Goal: Ask a question

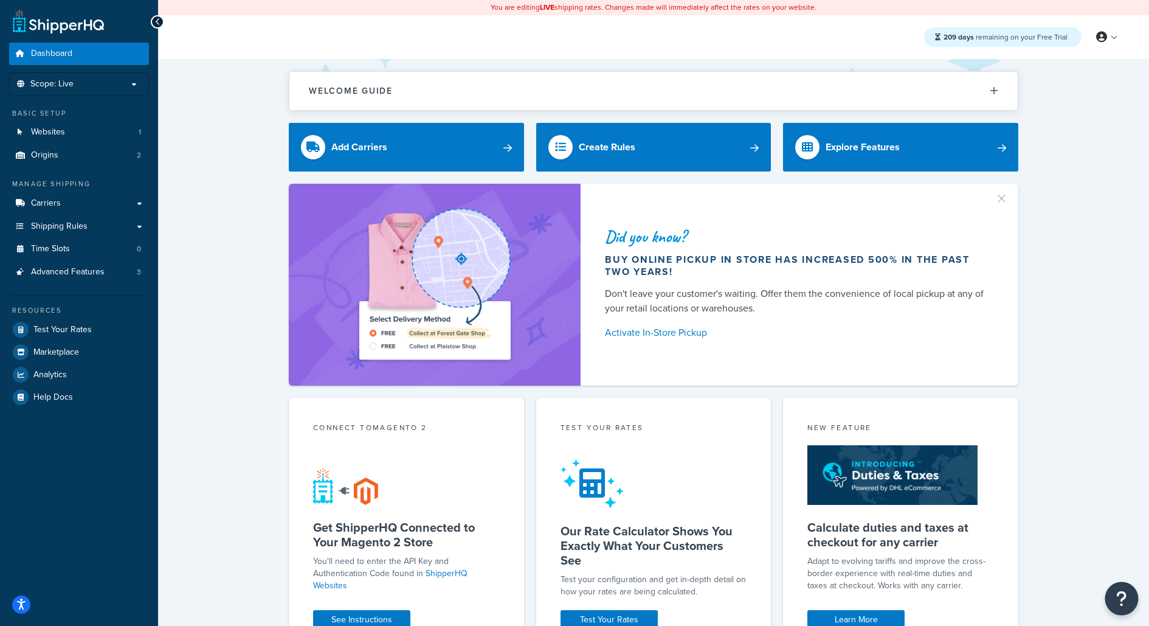
click at [1124, 591] on icon "Open Resource Center" at bounding box center [1123, 598] width 12 height 17
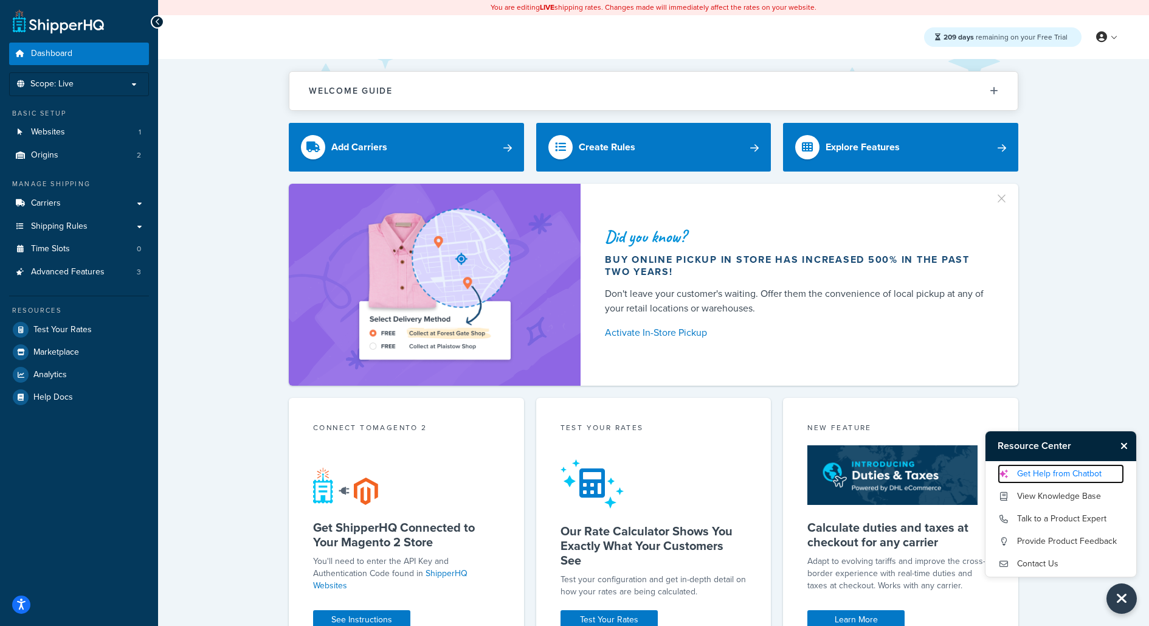
click at [1082, 476] on link "Get Help from Chatbot" at bounding box center [1061, 473] width 126 height 19
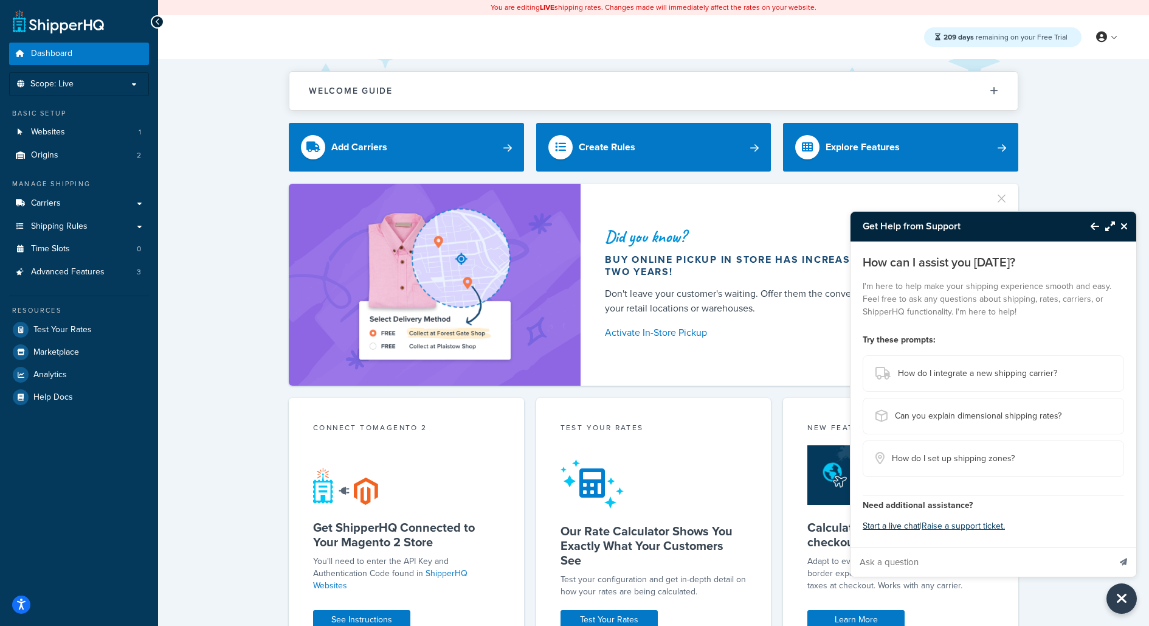
click at [906, 528] on button "Start a live chat" at bounding box center [891, 526] width 57 height 17
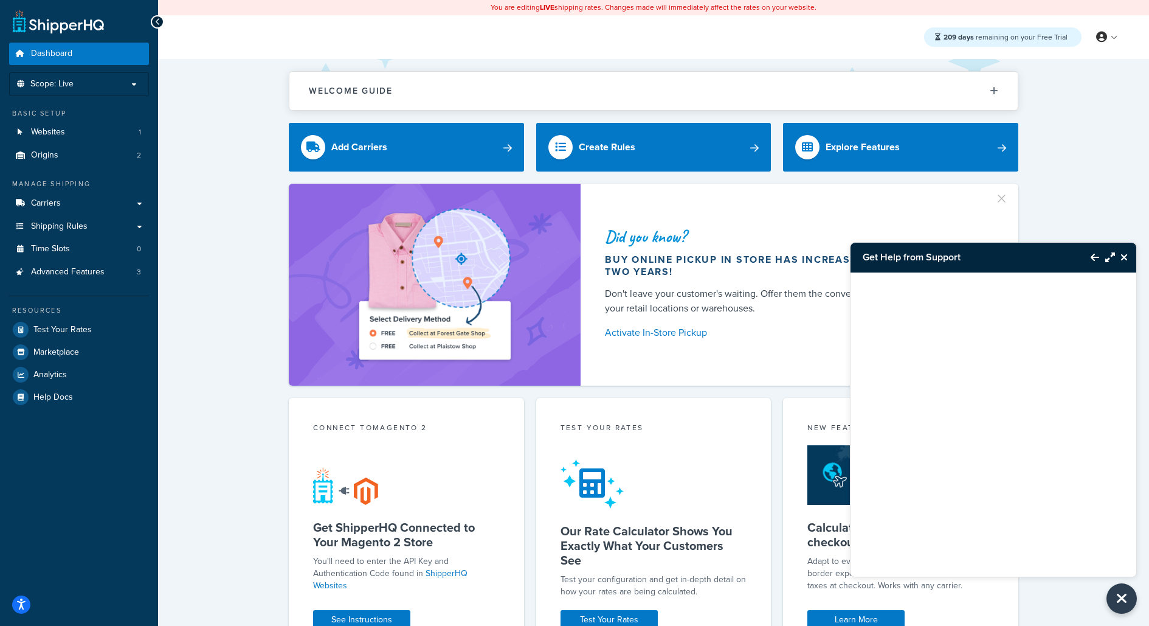
click at [1121, 262] on icon "Close Resource Center" at bounding box center [1124, 257] width 7 height 10
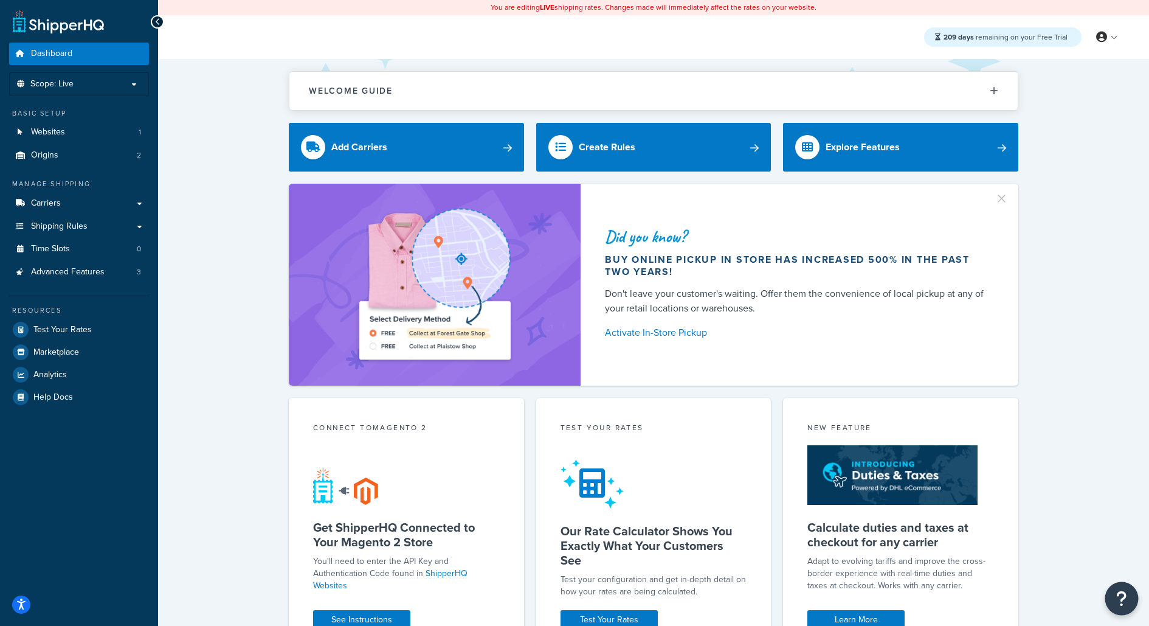
click at [1134, 597] on button "Open Resource Center" at bounding box center [1122, 598] width 33 height 33
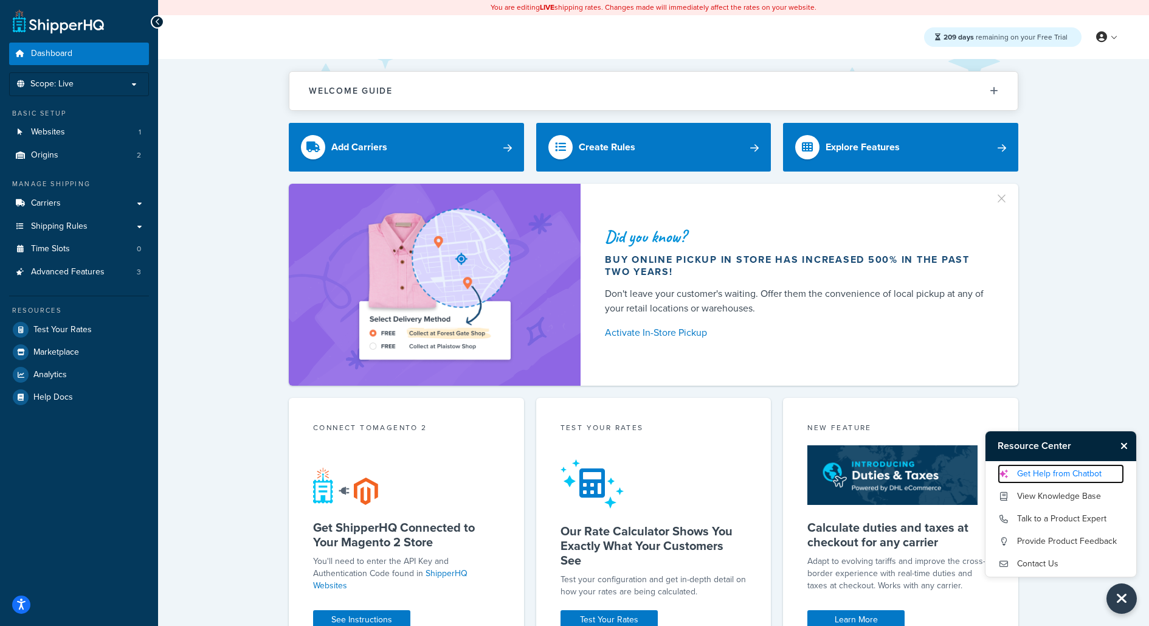
click at [1025, 474] on link "Get Help from Chatbot" at bounding box center [1061, 473] width 126 height 19
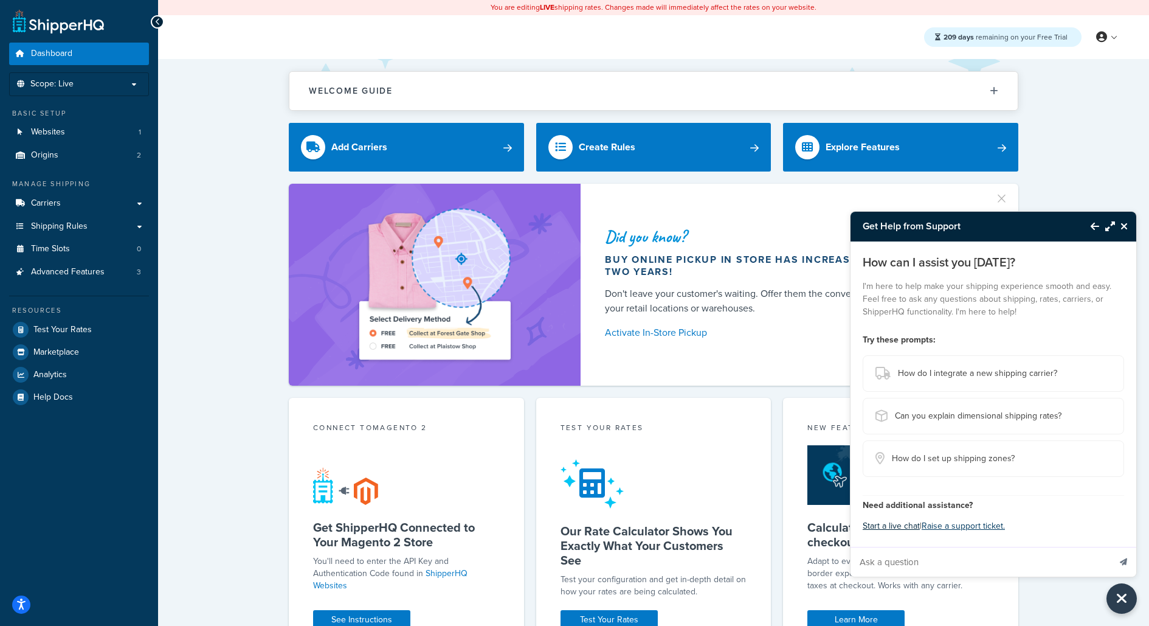
click at [890, 530] on button "Start a live chat" at bounding box center [891, 526] width 57 height 17
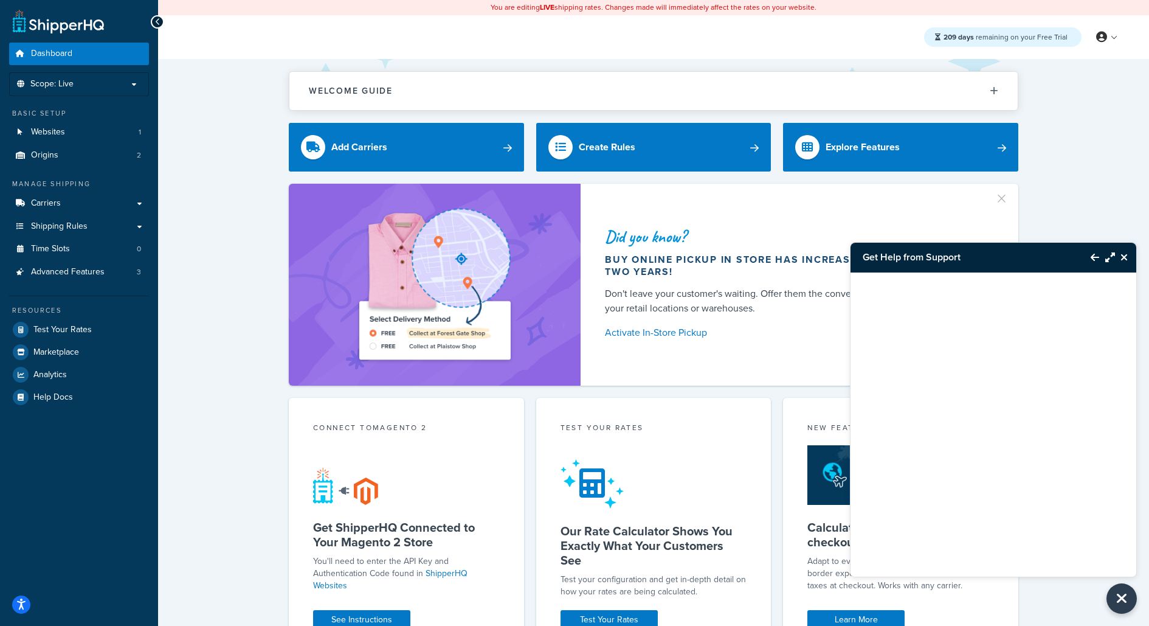
click at [1128, 258] on icon "Close Resource Center" at bounding box center [1124, 257] width 7 height 10
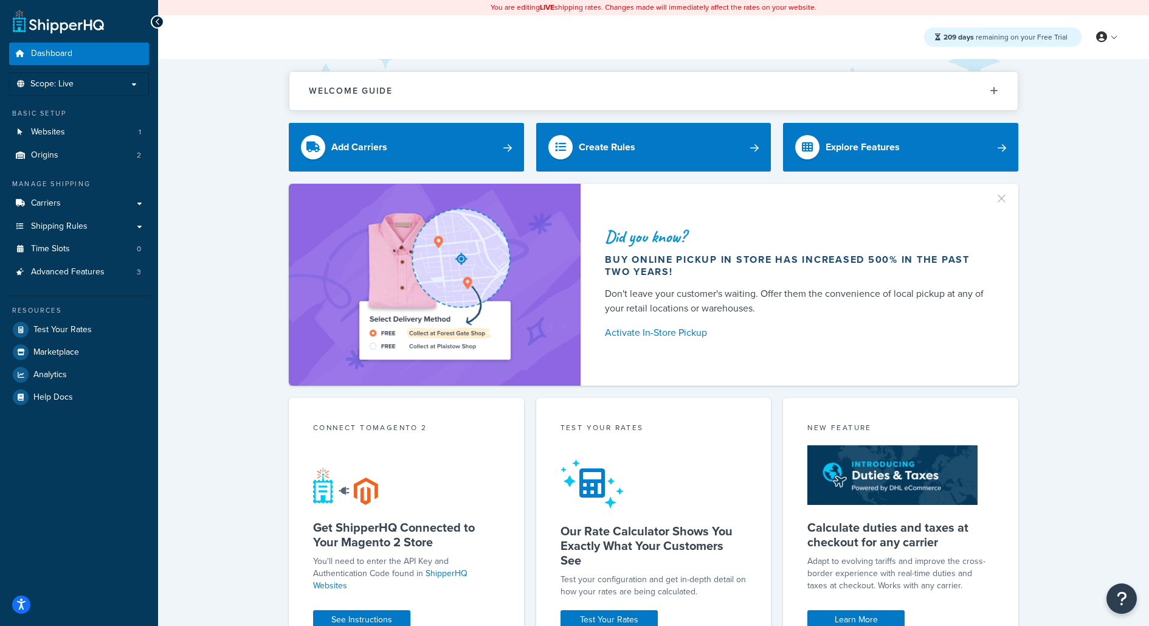
click at [1131, 619] on div "Welcome Guide ShipperHQ: An Overview Carrier Setup Shipping Rules Overview Comm…" at bounding box center [653, 520] width 991 height 923
click at [1123, 600] on icon "Open Resource Center" at bounding box center [1123, 598] width 12 height 17
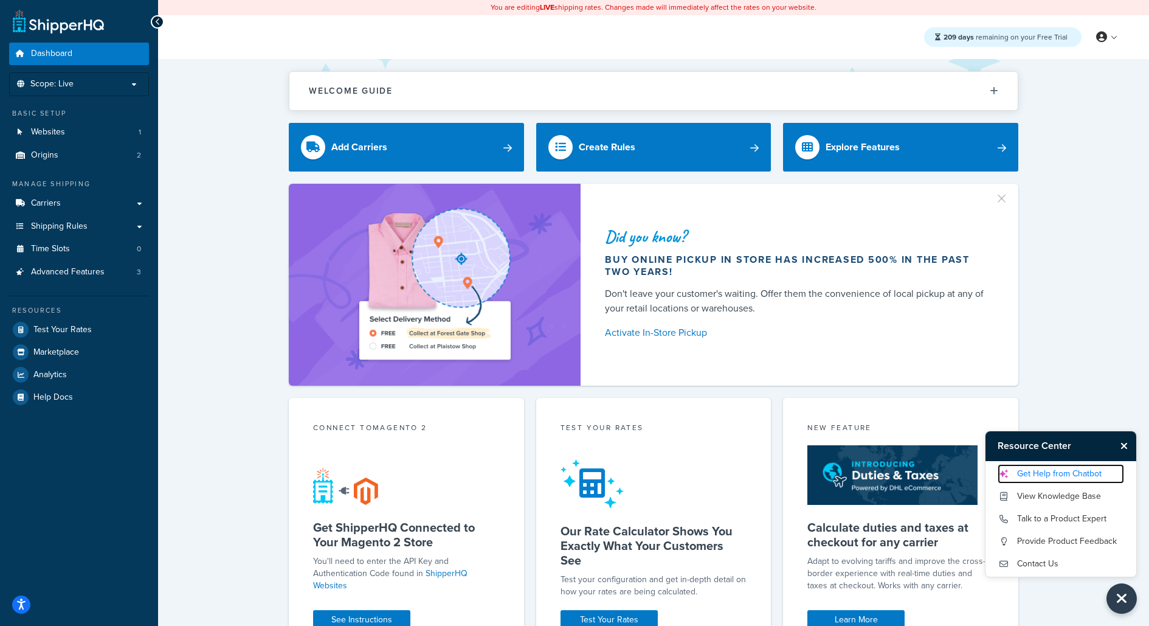
click at [1047, 470] on link "Get Help from Chatbot" at bounding box center [1061, 473] width 126 height 19
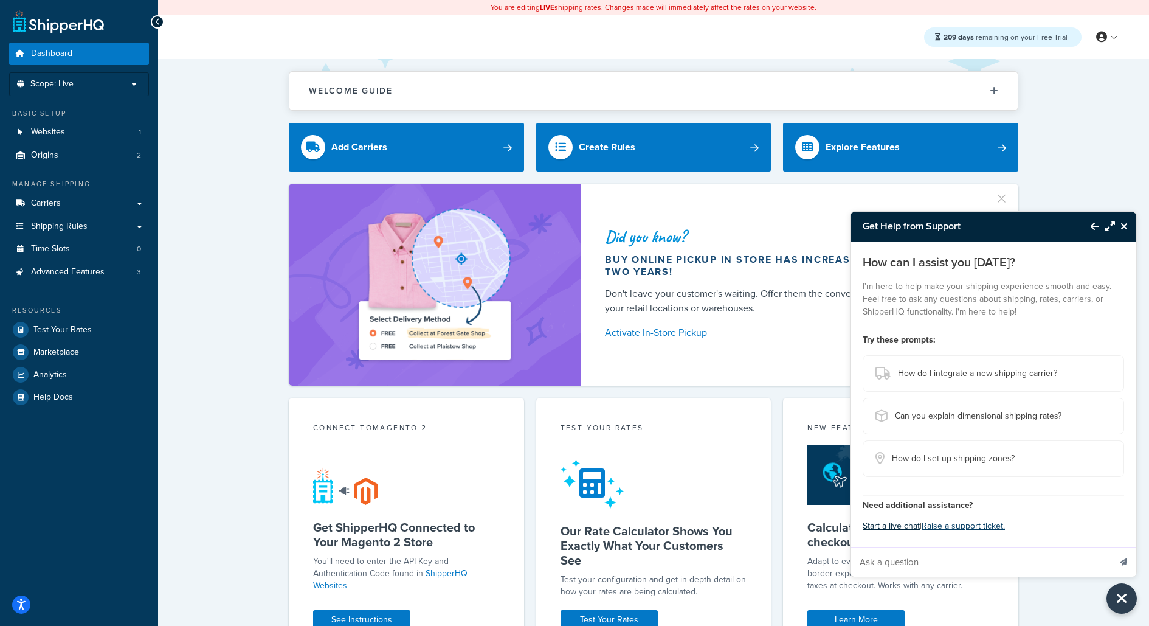
click at [890, 522] on button "Start a live chat" at bounding box center [891, 526] width 57 height 17
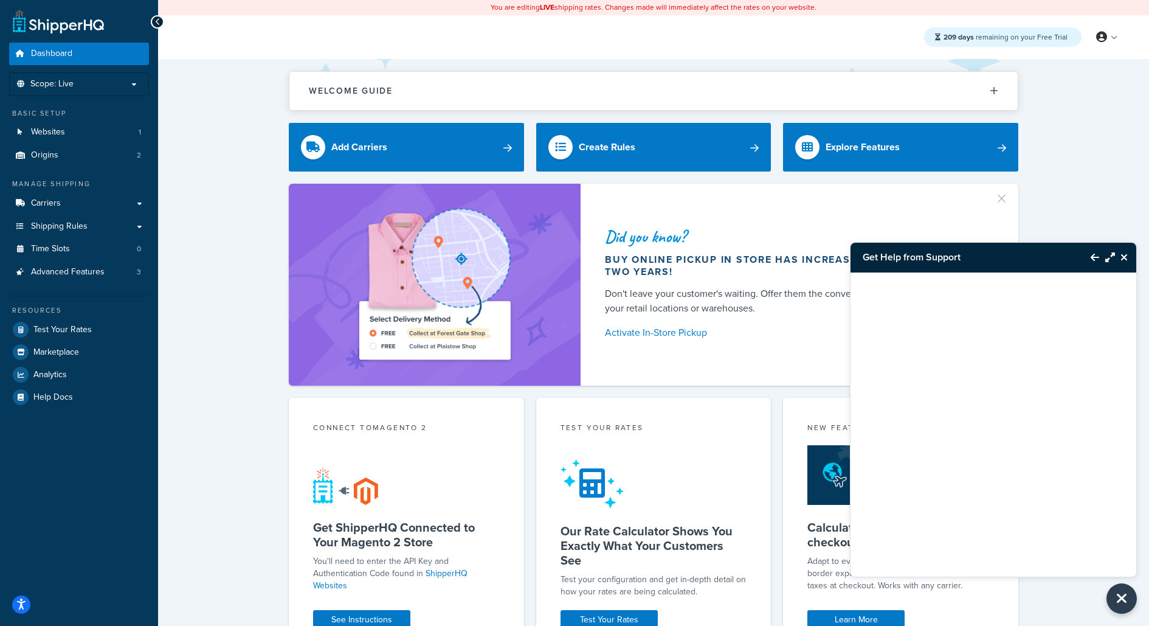
click at [1093, 256] on icon "Back to Resource Center" at bounding box center [1095, 257] width 9 height 10
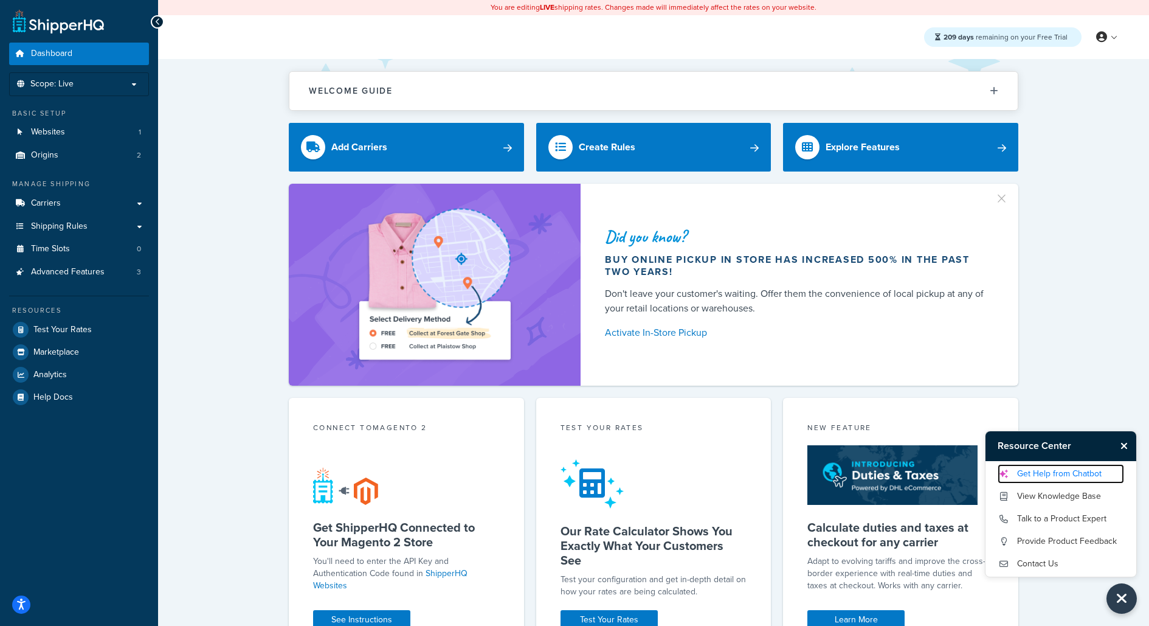
click at [1084, 472] on link "Get Help from Chatbot" at bounding box center [1061, 473] width 126 height 19
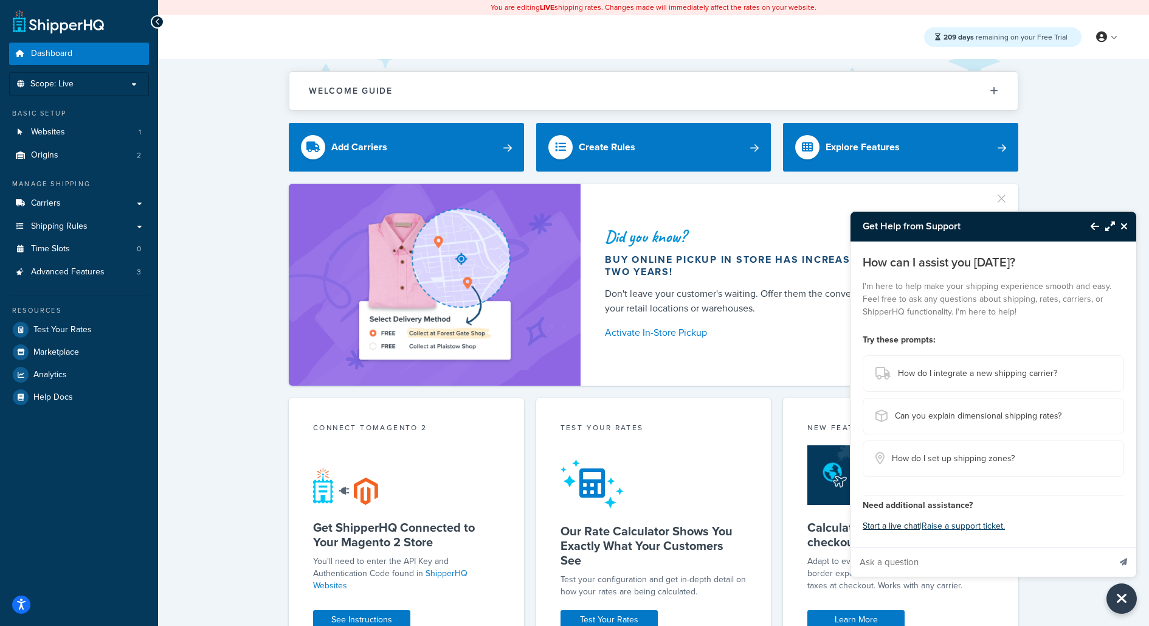
click at [899, 528] on button "Start a live chat" at bounding box center [891, 526] width 57 height 17
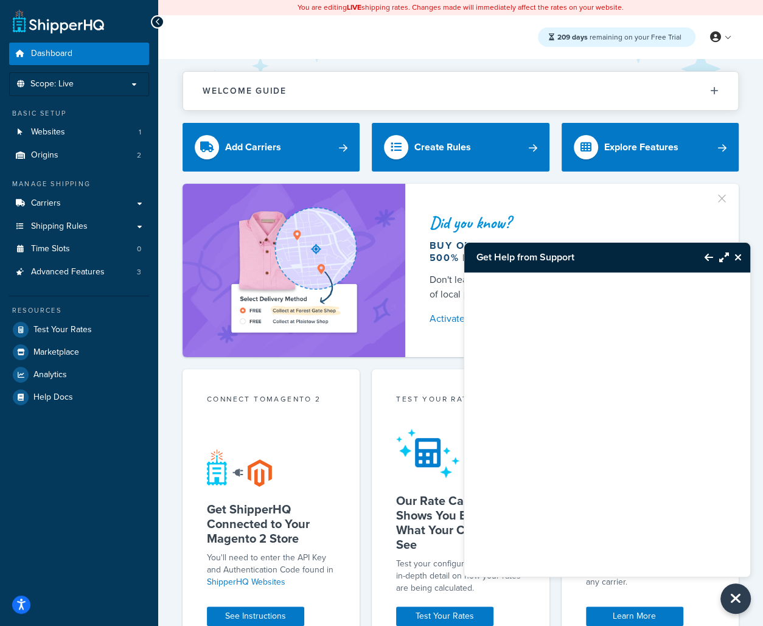
click at [701, 257] on button "Back to Resource Center" at bounding box center [702, 257] width 21 height 28
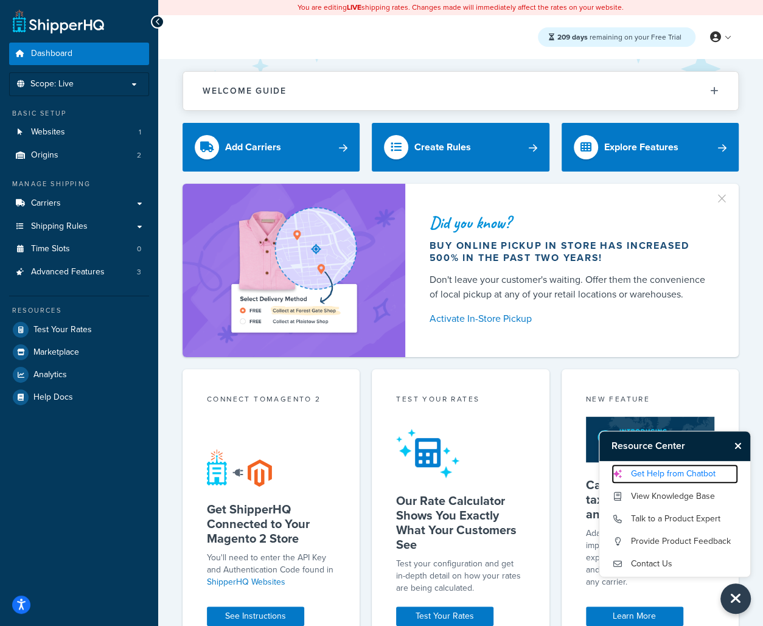
click at [674, 468] on link "Get Help from Chatbot" at bounding box center [674, 473] width 126 height 19
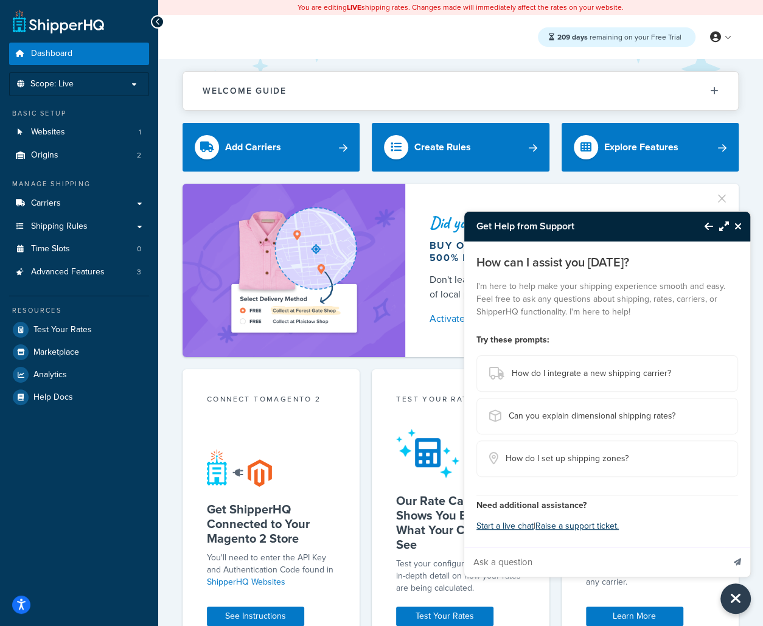
click at [705, 231] on icon "Back to Resource Center" at bounding box center [708, 226] width 9 height 10
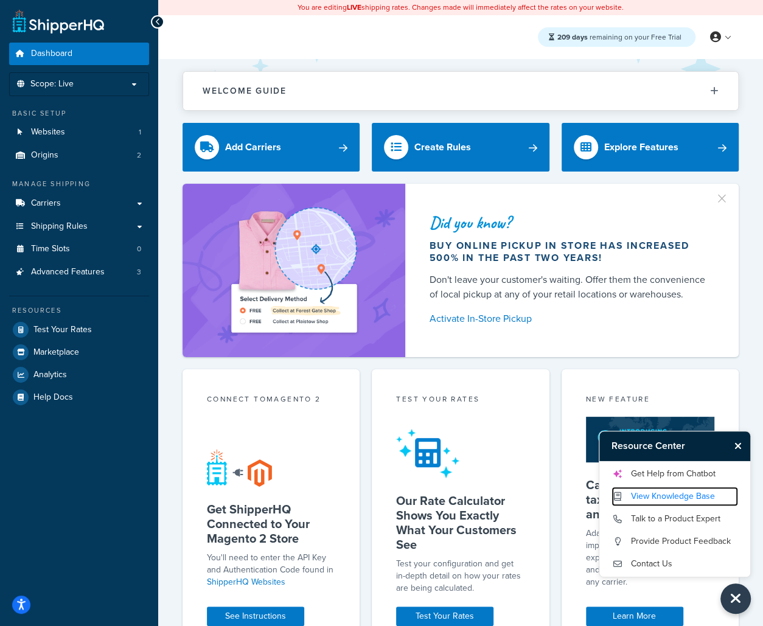
click at [670, 491] on link "View Knowledge Base" at bounding box center [674, 496] width 126 height 19
click at [684, 477] on link "Get Help from Chatbot" at bounding box center [674, 473] width 126 height 19
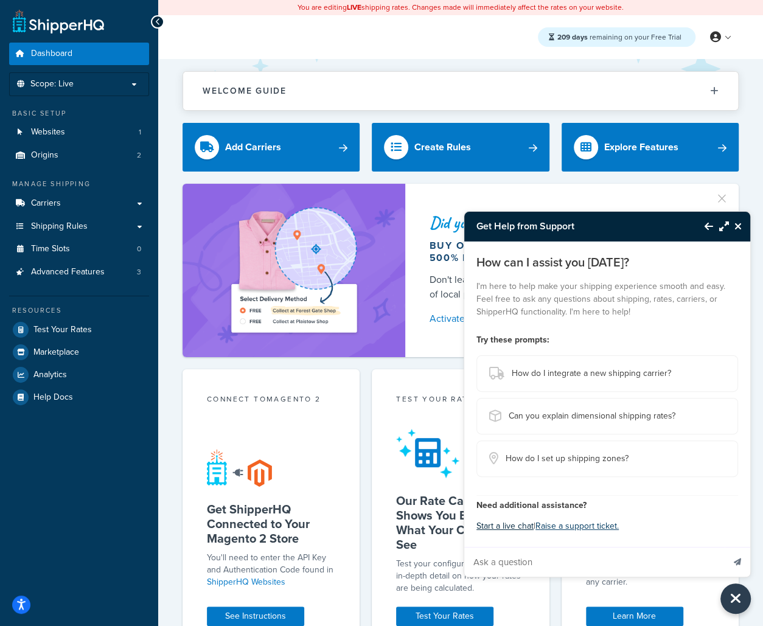
click at [509, 529] on button "Start a live chat" at bounding box center [504, 526] width 57 height 17
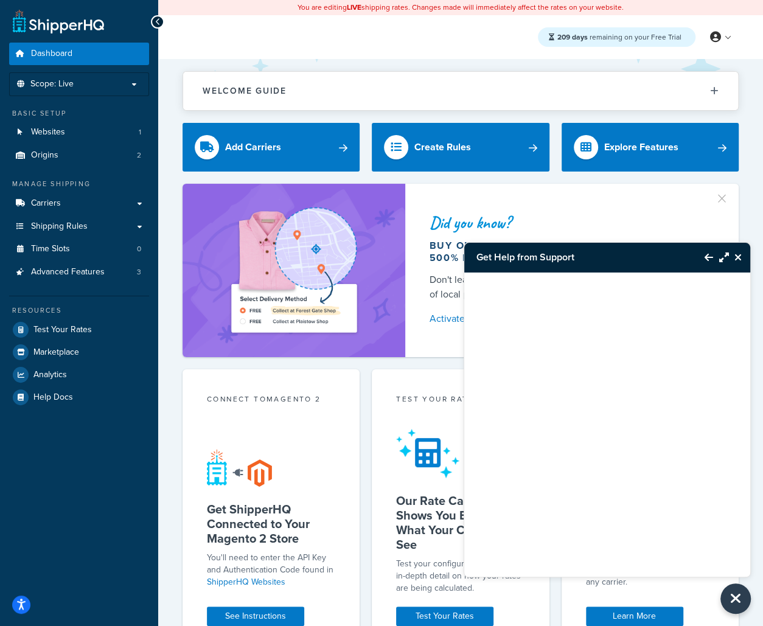
click at [741, 252] on button "Close Resource Center" at bounding box center [739, 257] width 21 height 15
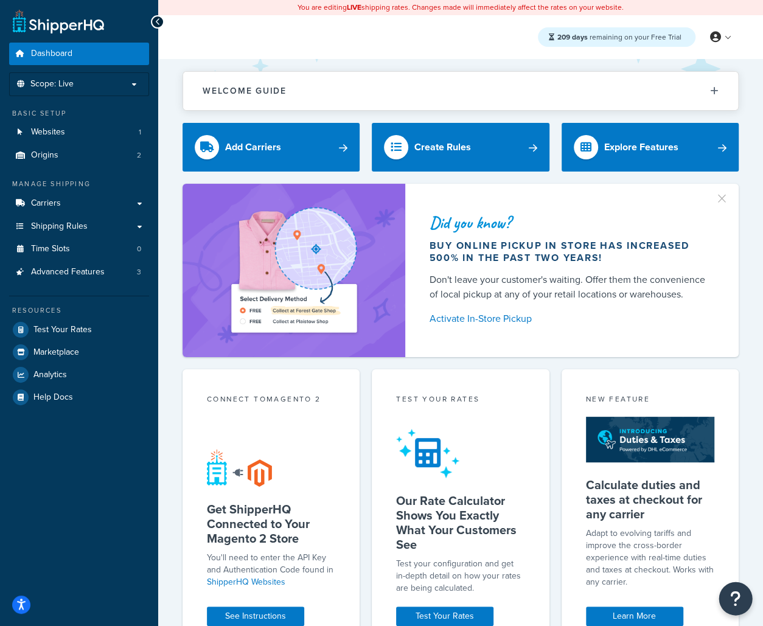
click at [732, 591] on icon "Open Resource Center" at bounding box center [736, 598] width 12 height 17
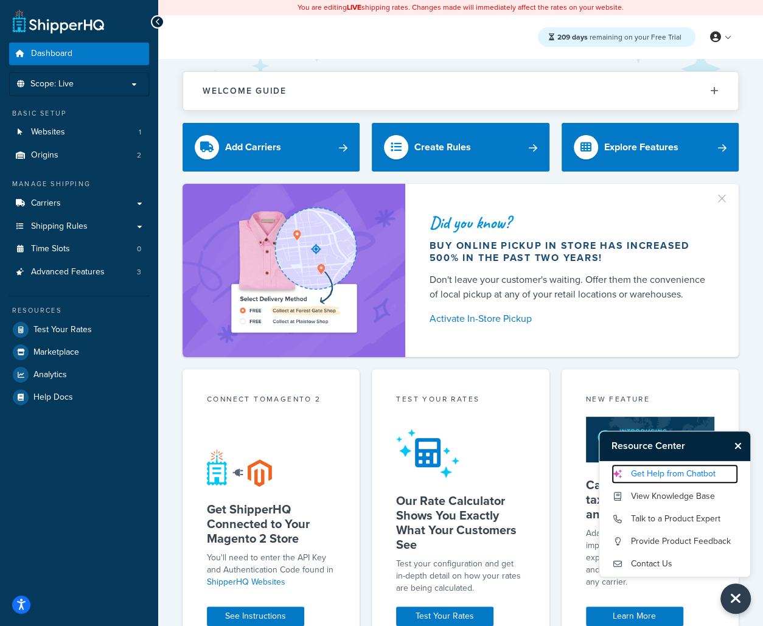
click at [694, 477] on link "Get Help from Chatbot" at bounding box center [674, 473] width 126 height 19
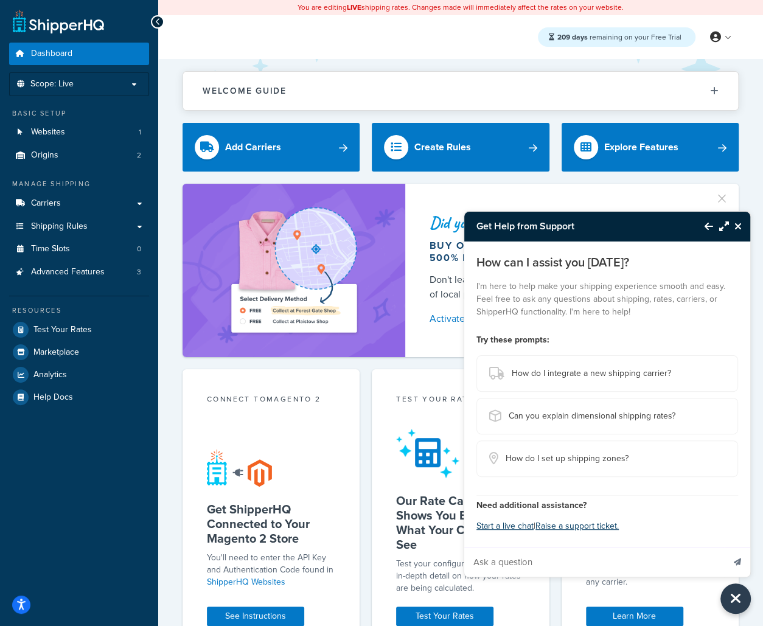
click at [708, 227] on icon "Back to Resource Center" at bounding box center [708, 226] width 9 height 10
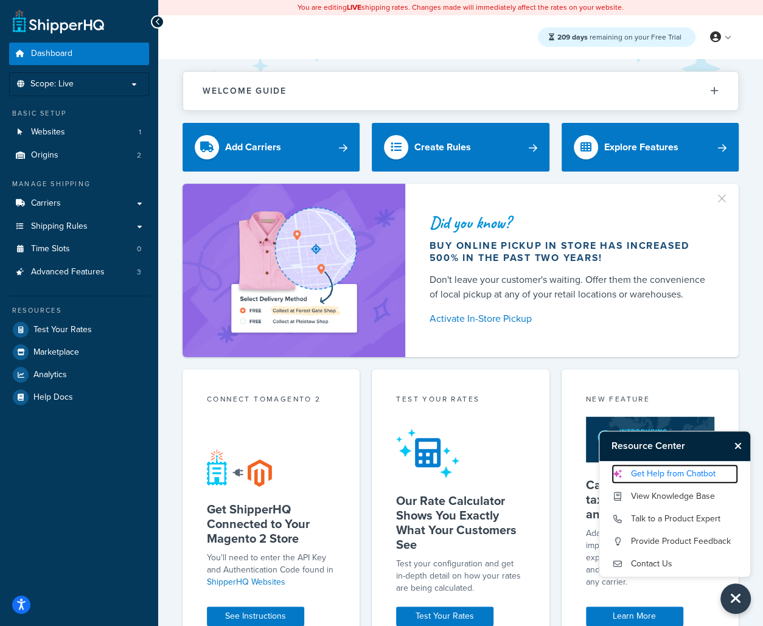
click at [681, 473] on link "Get Help from Chatbot" at bounding box center [674, 473] width 126 height 19
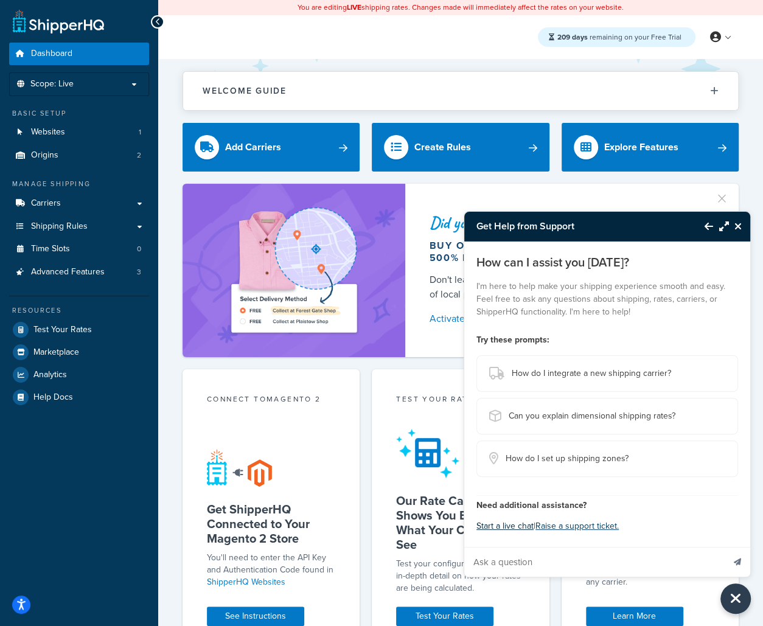
click at [503, 527] on button "Start a live chat" at bounding box center [504, 526] width 57 height 17
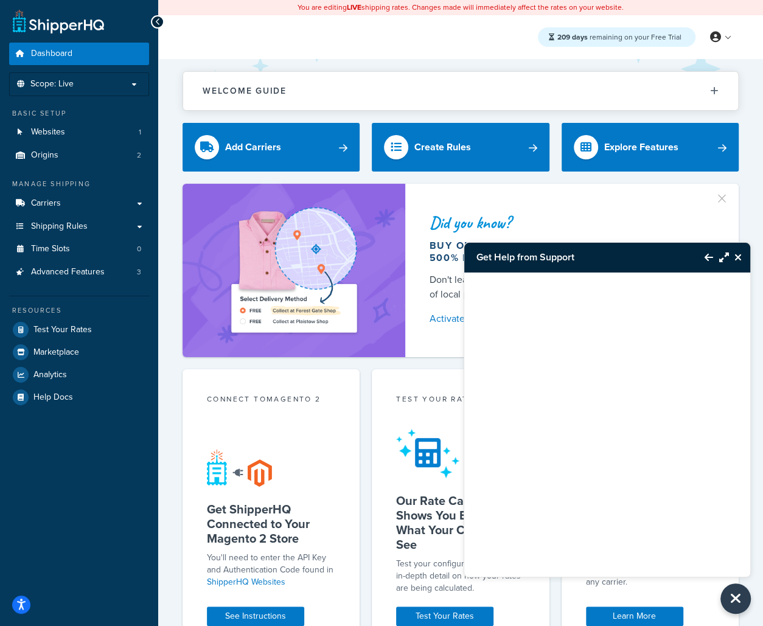
click at [707, 262] on icon "Back to Resource Center" at bounding box center [708, 257] width 9 height 10
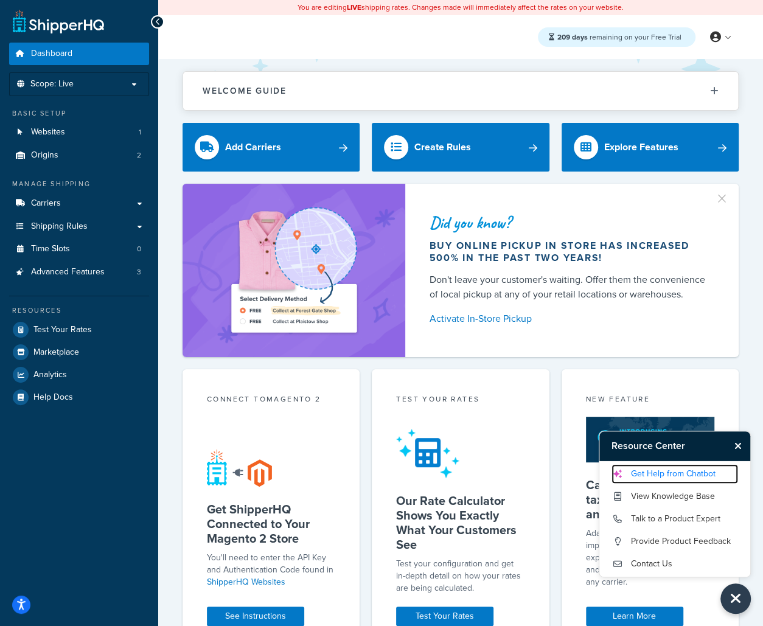
click at [698, 480] on link "Get Help from Chatbot" at bounding box center [674, 473] width 126 height 19
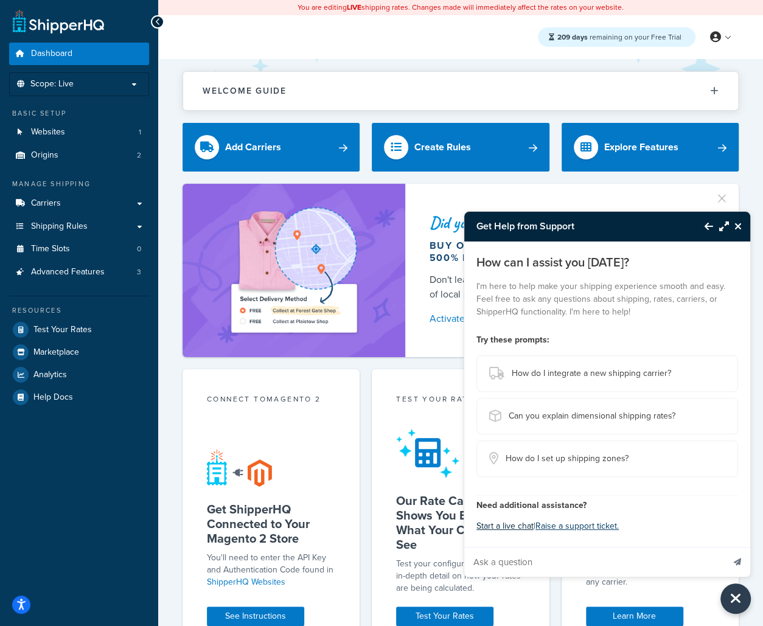
click at [515, 527] on button "Start a live chat" at bounding box center [504, 526] width 57 height 17
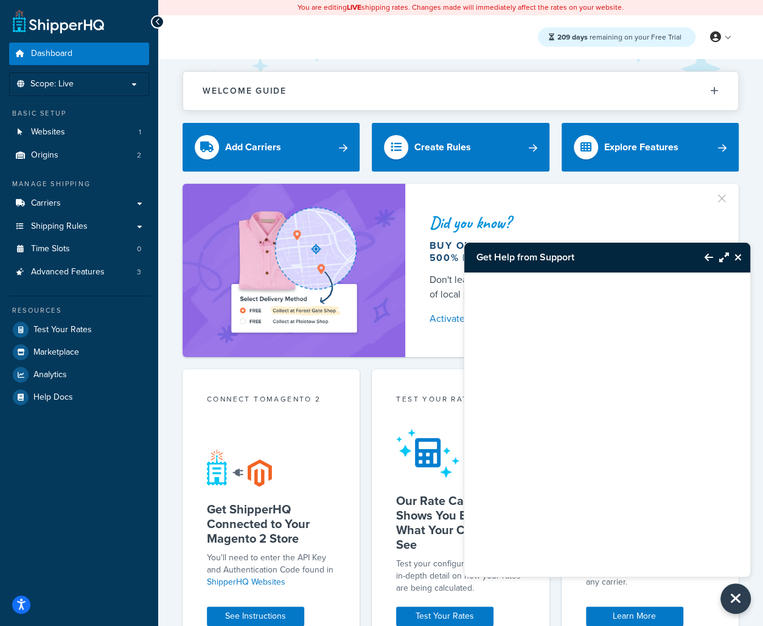
click at [707, 258] on icon "Back to Resource Center" at bounding box center [708, 257] width 9 height 10
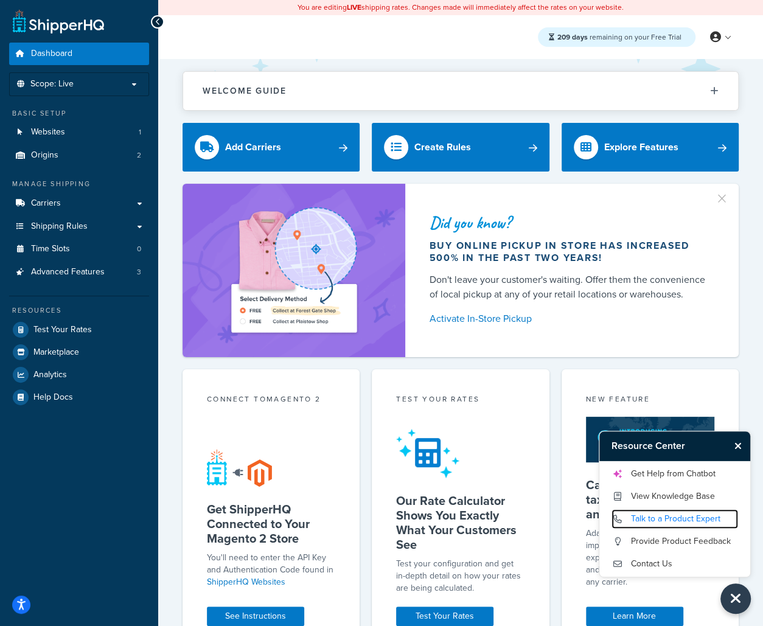
click at [699, 516] on link "Talk to a Product Expert" at bounding box center [674, 518] width 126 height 19
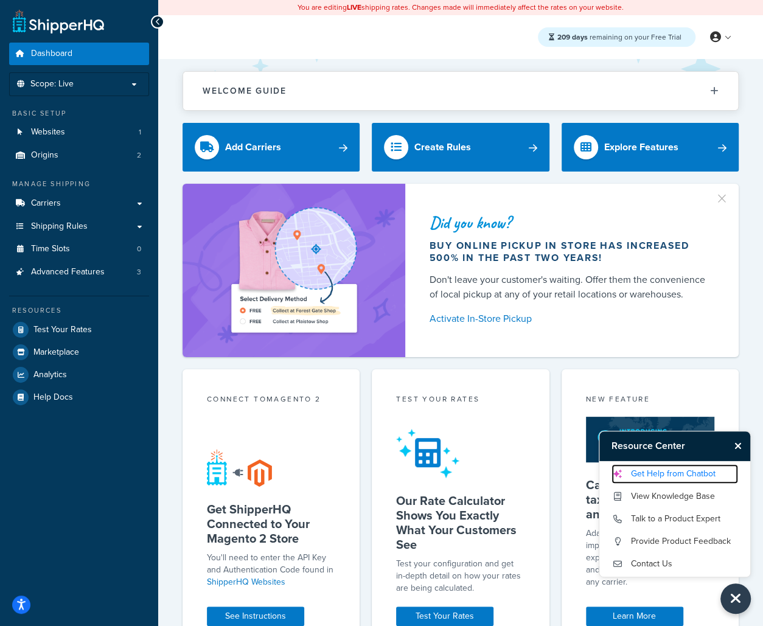
click at [697, 472] on link "Get Help from Chatbot" at bounding box center [674, 473] width 126 height 19
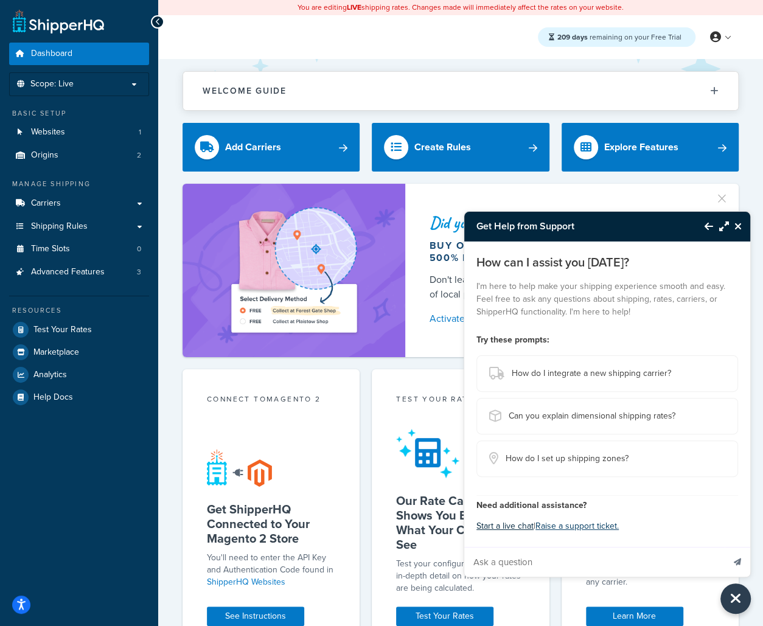
click at [508, 525] on button "Start a live chat" at bounding box center [504, 526] width 57 height 17
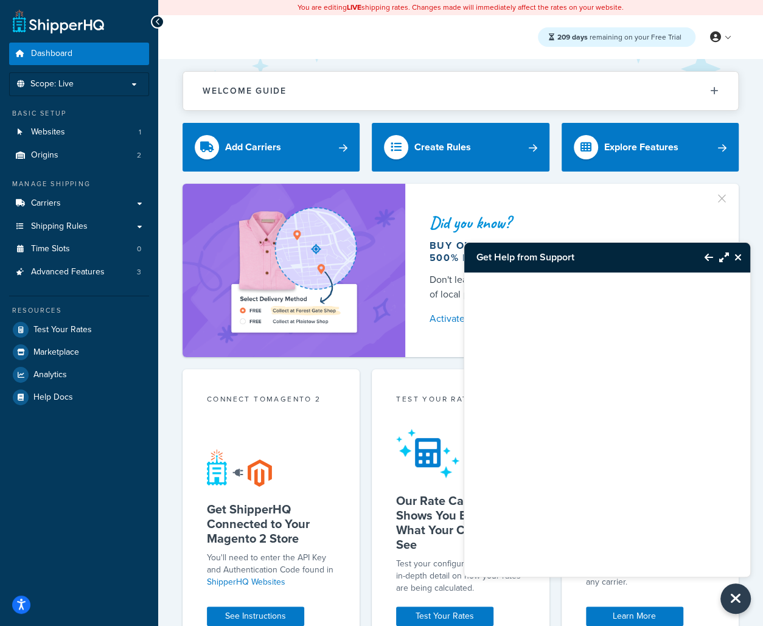
click at [707, 254] on icon "Back to Resource Center" at bounding box center [708, 257] width 9 height 10
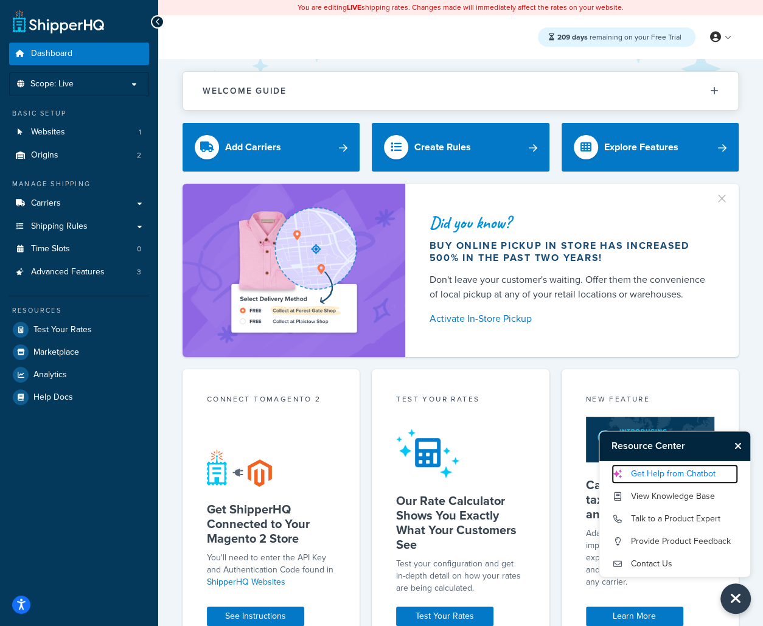
click at [698, 477] on link "Get Help from Chatbot" at bounding box center [674, 473] width 126 height 19
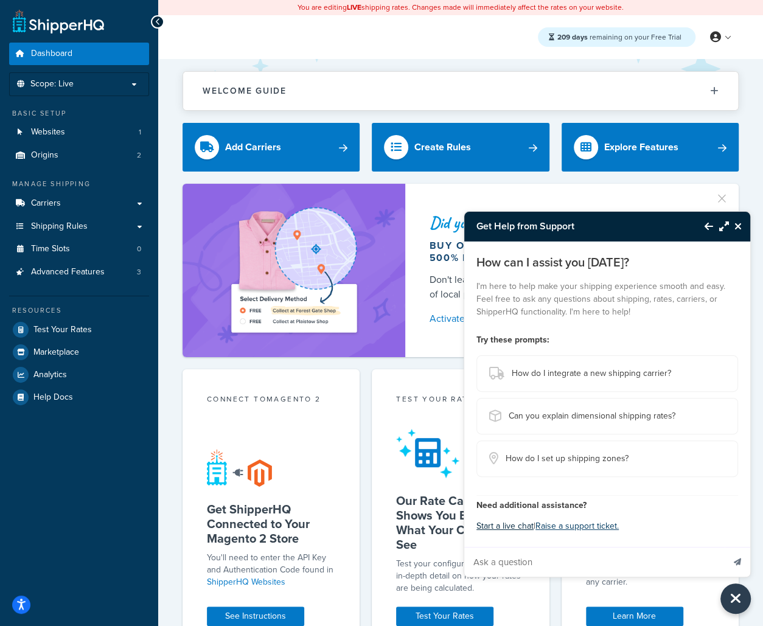
click at [520, 528] on button "Start a live chat" at bounding box center [504, 526] width 57 height 17
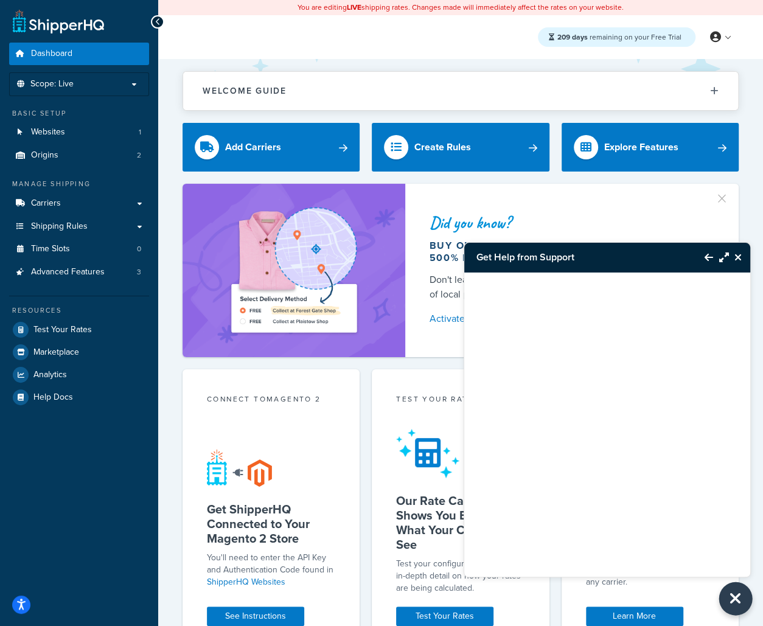
click at [735, 599] on icon "Close Resource Center" at bounding box center [735, 598] width 13 height 17
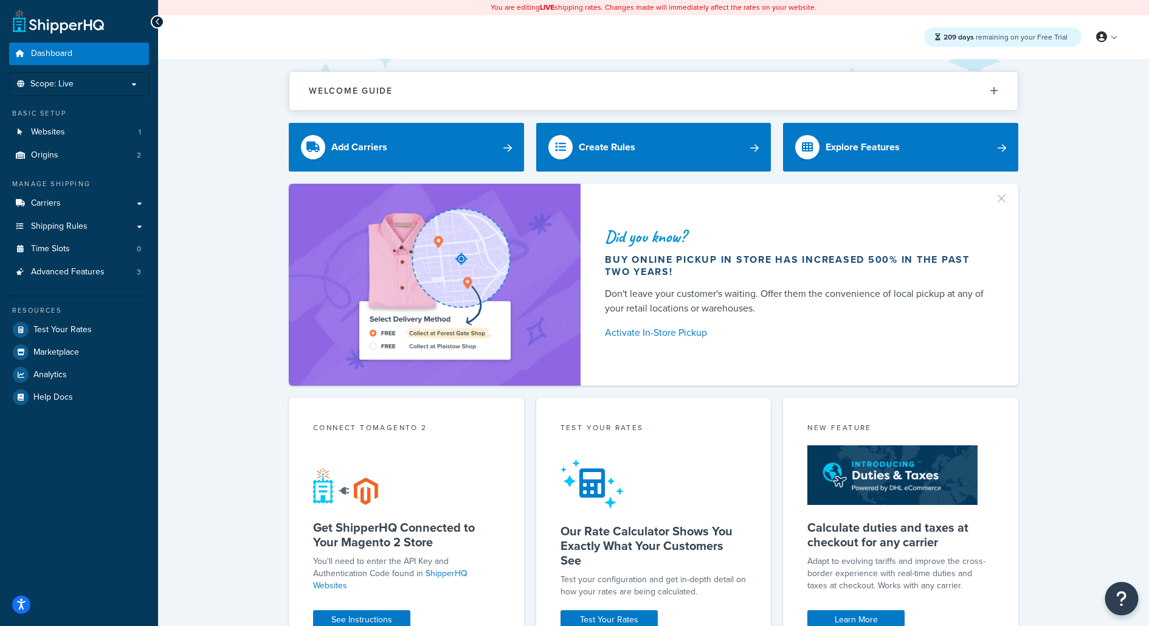
click at [1126, 586] on button "Open Resource Center" at bounding box center [1122, 598] width 33 height 33
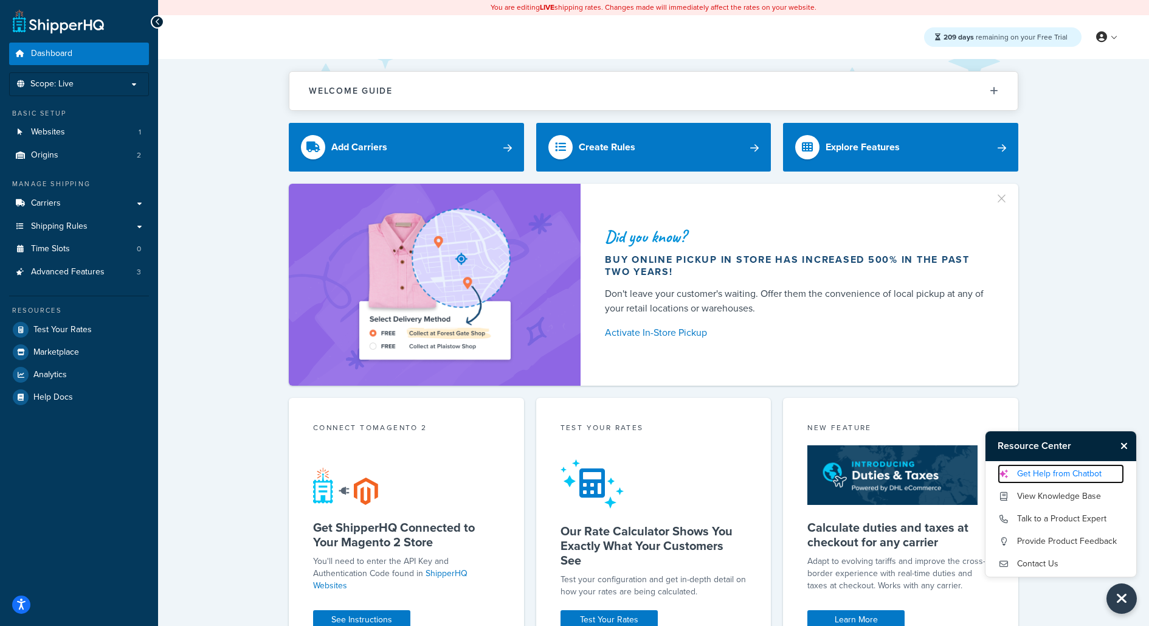
click at [1050, 475] on link "Get Help from Chatbot" at bounding box center [1061, 473] width 126 height 19
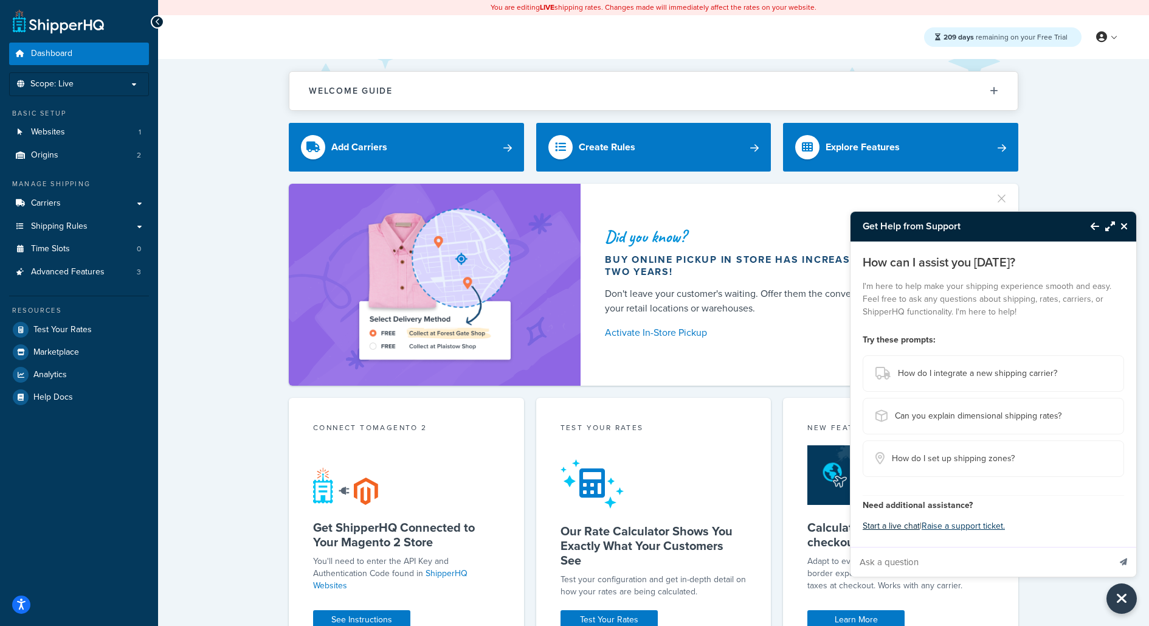
click at [913, 521] on button "Start a live chat" at bounding box center [891, 526] width 57 height 17
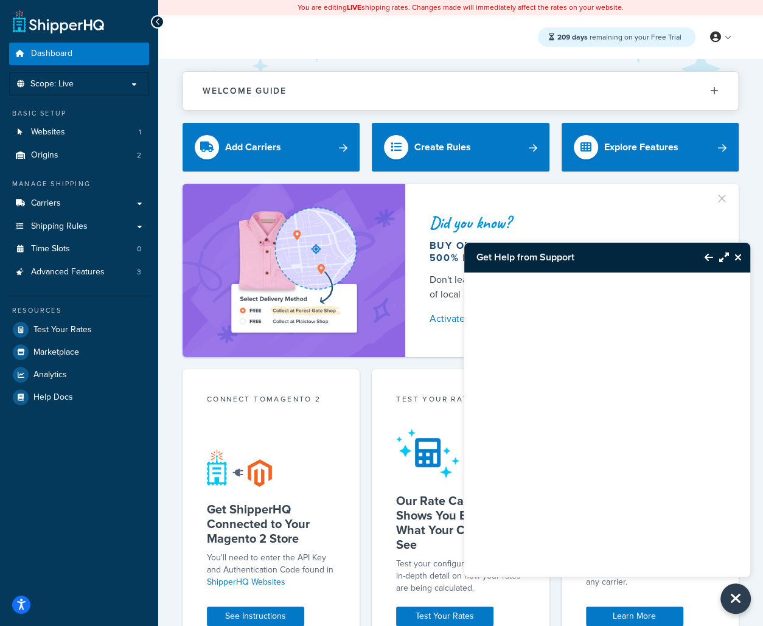
click at [740, 258] on icon "Close Resource Center" at bounding box center [737, 257] width 7 height 10
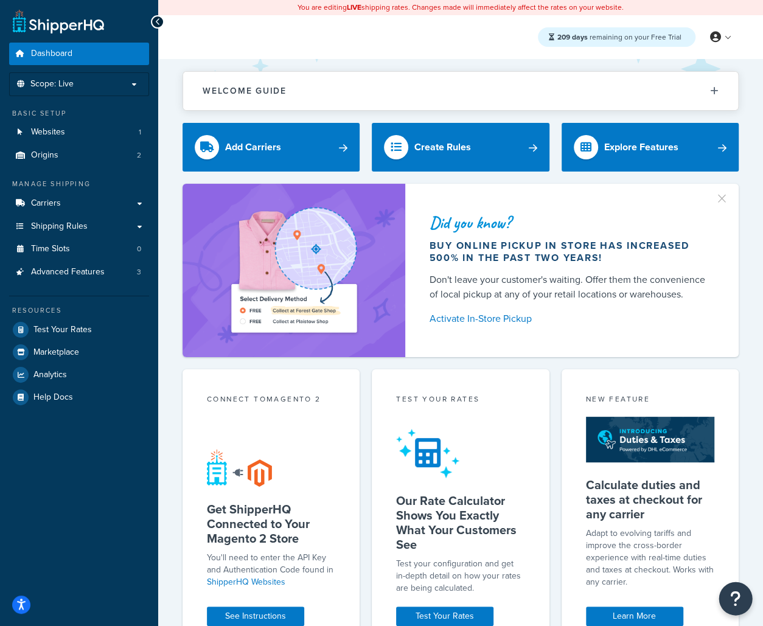
click at [731, 601] on icon "Open Resource Center" at bounding box center [736, 598] width 12 height 17
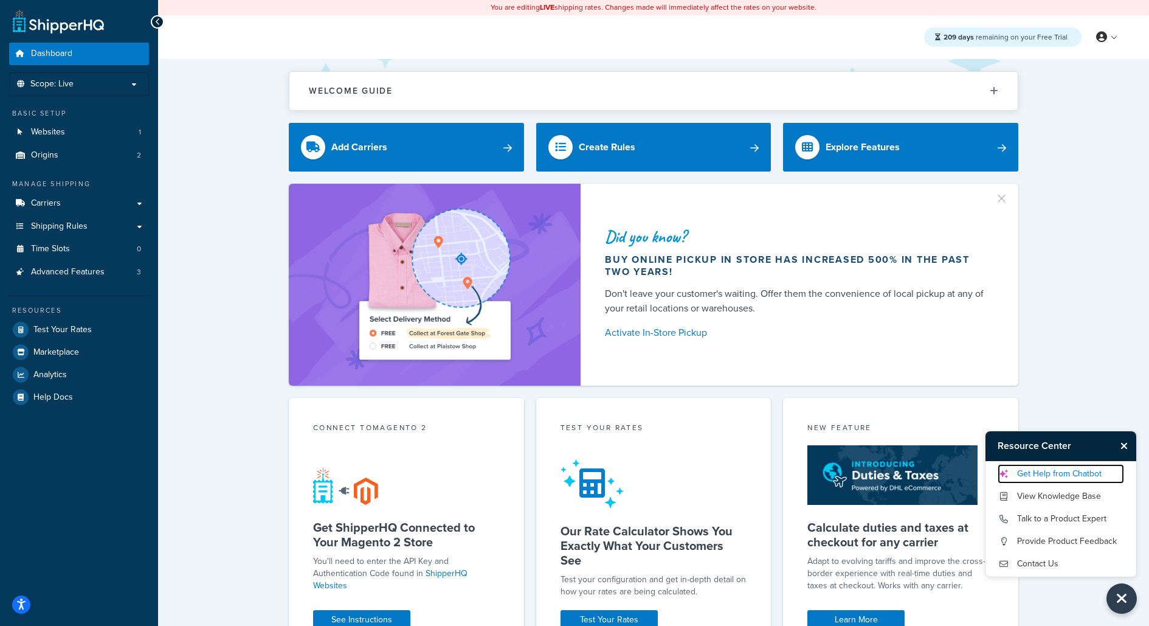
click at [1091, 474] on link "Get Help from Chatbot" at bounding box center [1061, 473] width 126 height 19
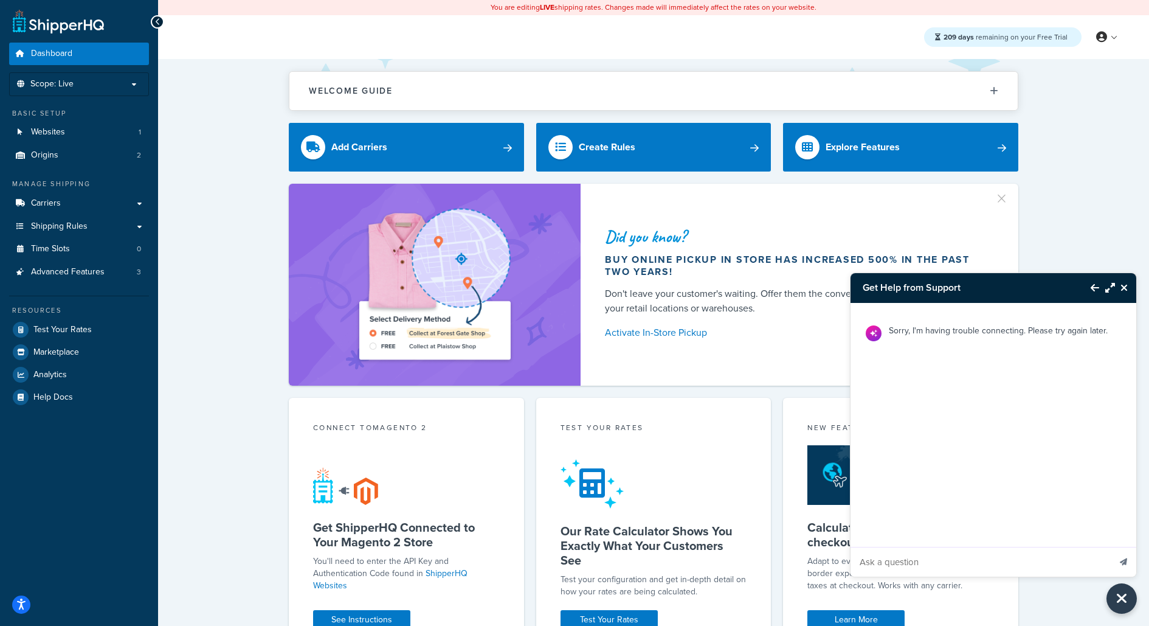
click at [1095, 292] on icon "Back to Resource Center" at bounding box center [1095, 288] width 9 height 10
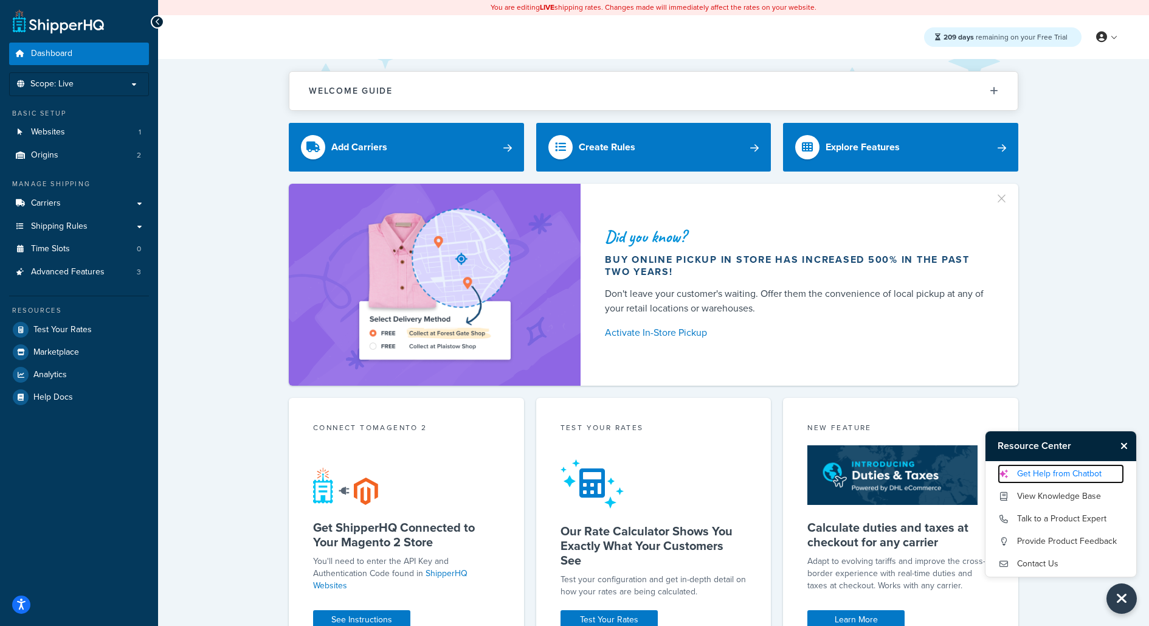
click at [1062, 468] on link "Get Help from Chatbot" at bounding box center [1061, 473] width 126 height 19
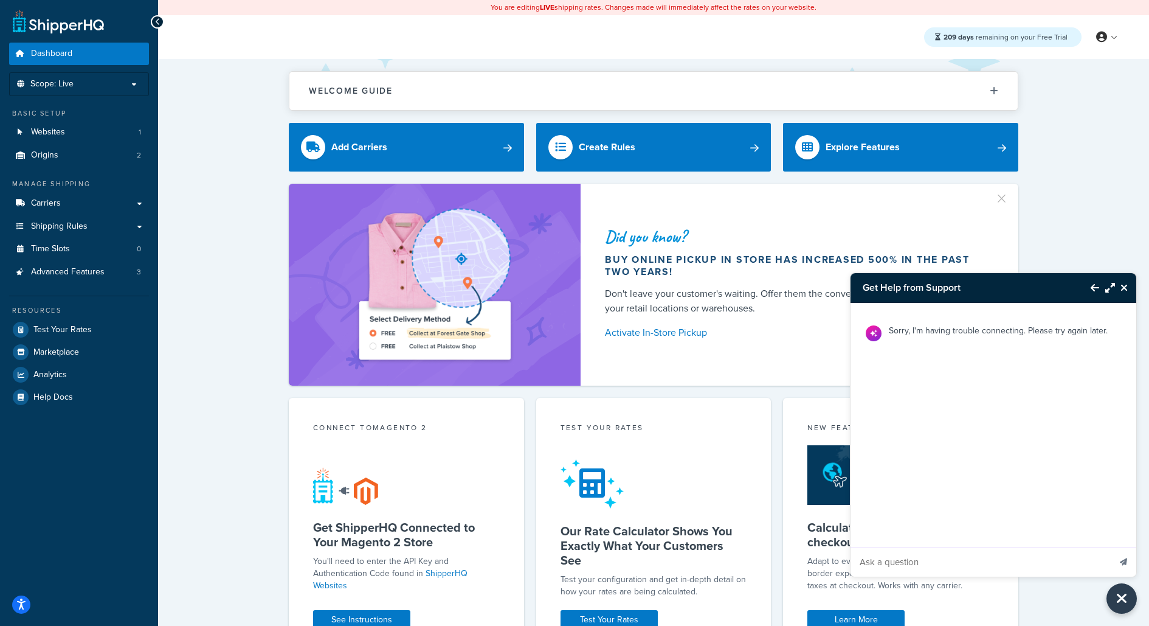
click at [1092, 293] on button "Back to Resource Center" at bounding box center [1089, 288] width 21 height 28
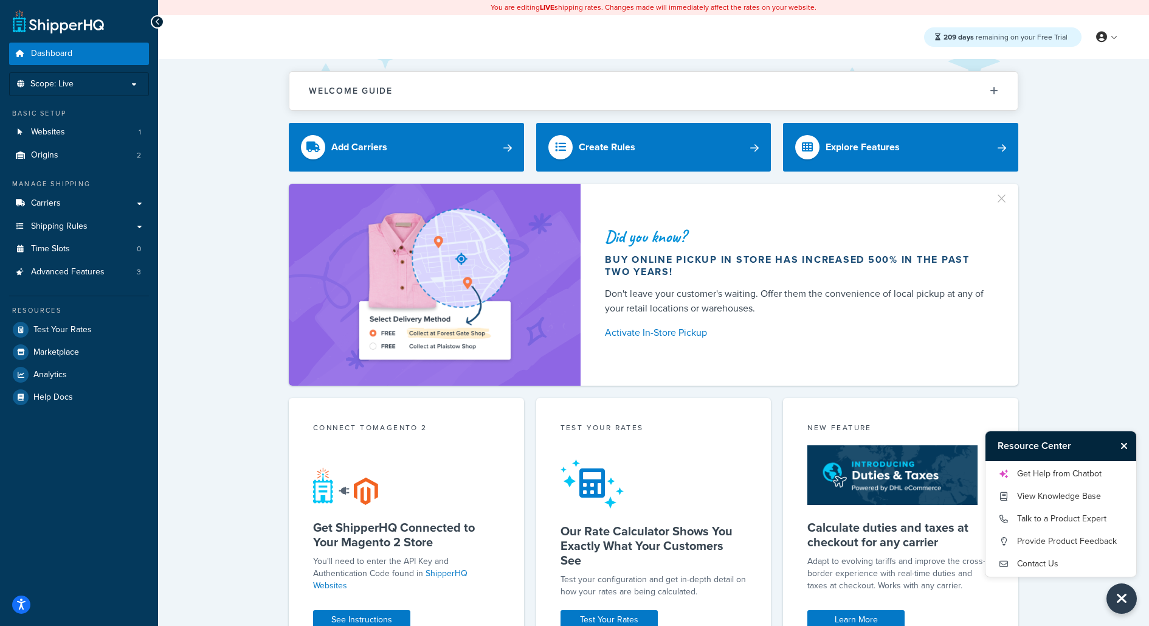
click at [1126, 447] on icon "Close Resource Center" at bounding box center [1124, 446] width 7 height 10
